Goal: Task Accomplishment & Management: Manage account settings

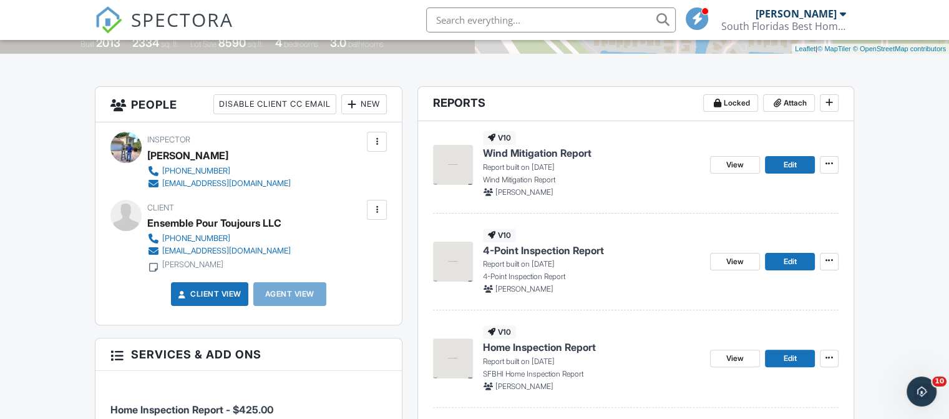
scroll to position [281, 0]
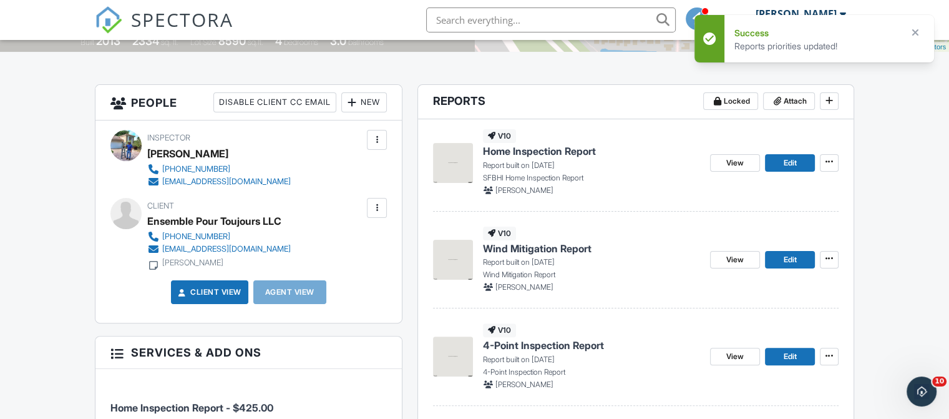
click at [573, 151] on span "Home Inspection Report" at bounding box center [539, 151] width 113 height 14
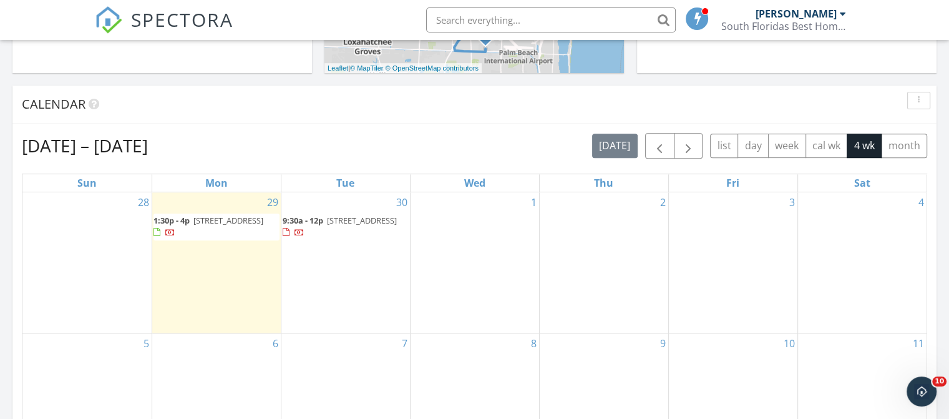
scroll to position [464, 0]
click at [359, 225] on span "1017 Green Pine Blvd E, West Palm Beach 33409" at bounding box center [362, 219] width 70 height 11
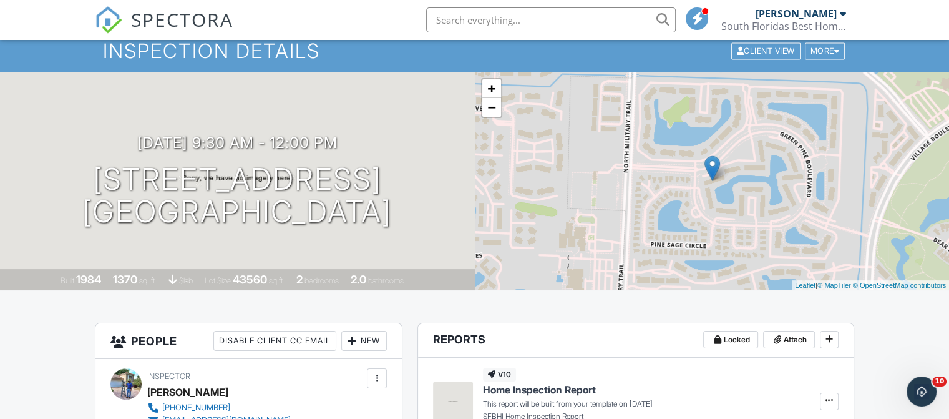
scroll to position [32, 0]
